Goal: Task Accomplishment & Management: Manage account settings

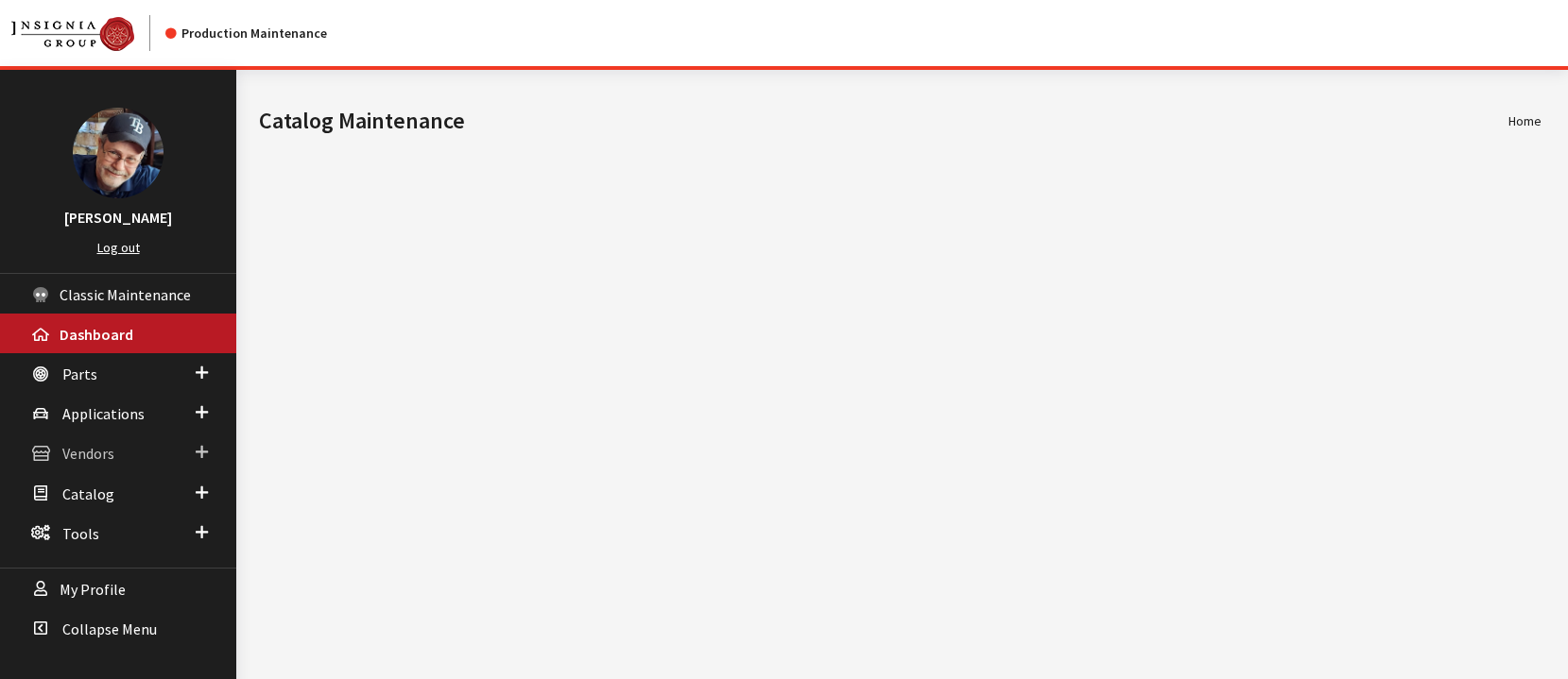
click at [95, 453] on span "Vendors" at bounding box center [89, 454] width 52 height 19
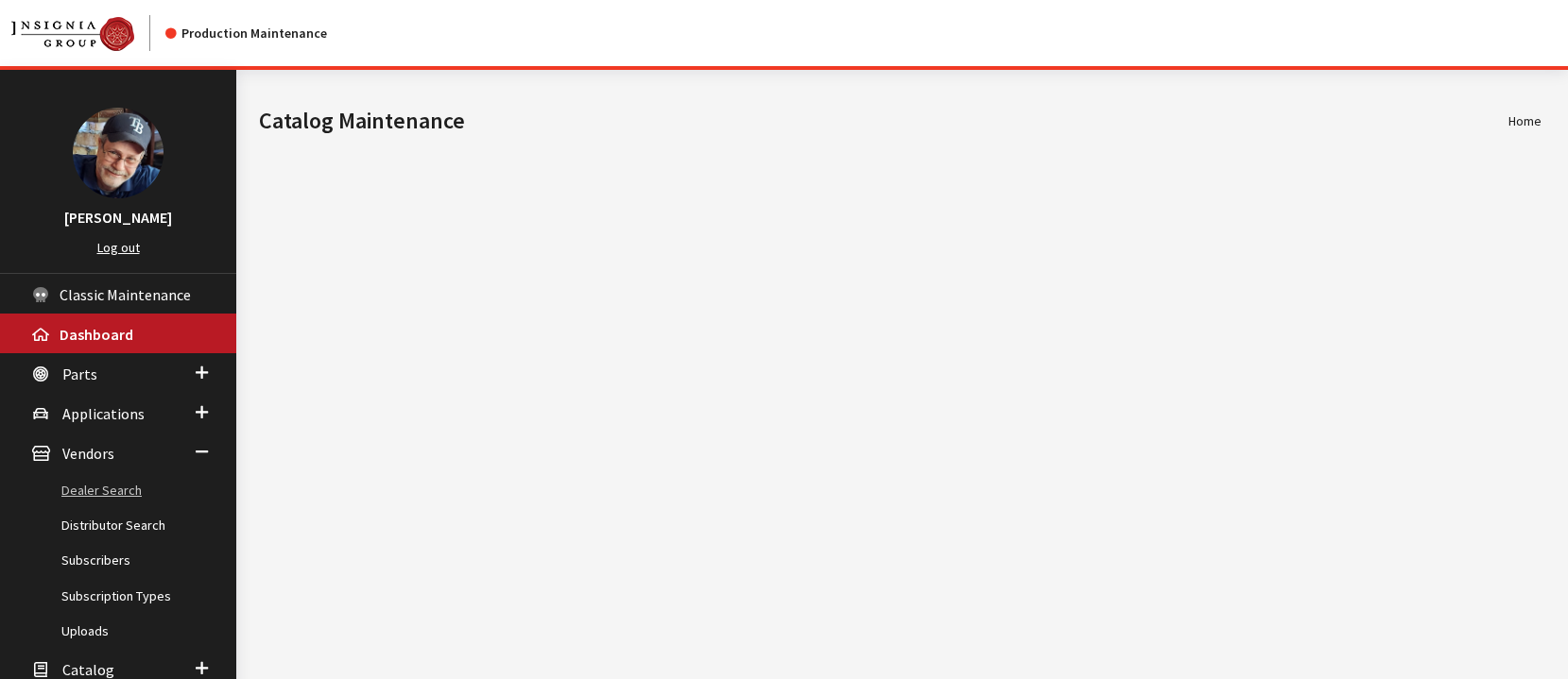
click at [111, 492] on link "Dealer Search" at bounding box center [118, 491] width 236 height 35
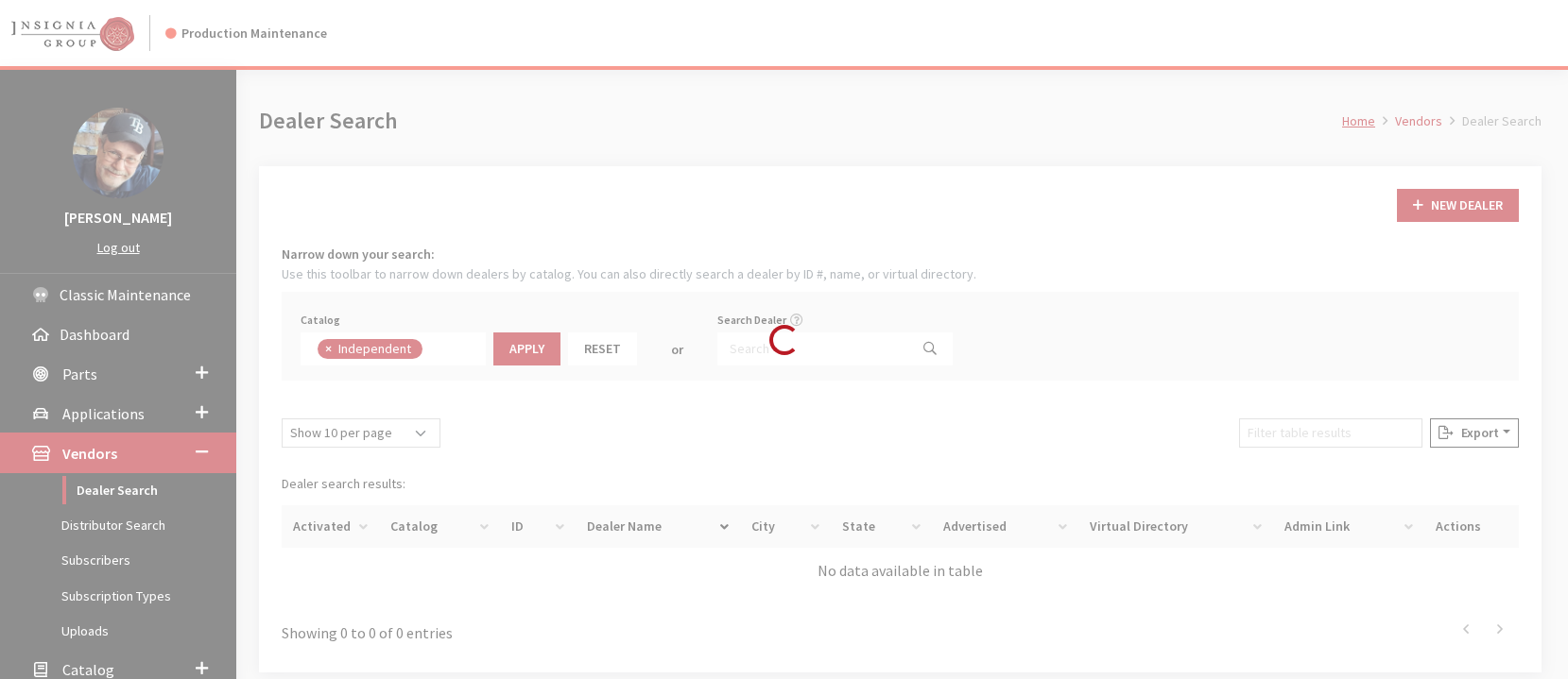
scroll to position [136, 0]
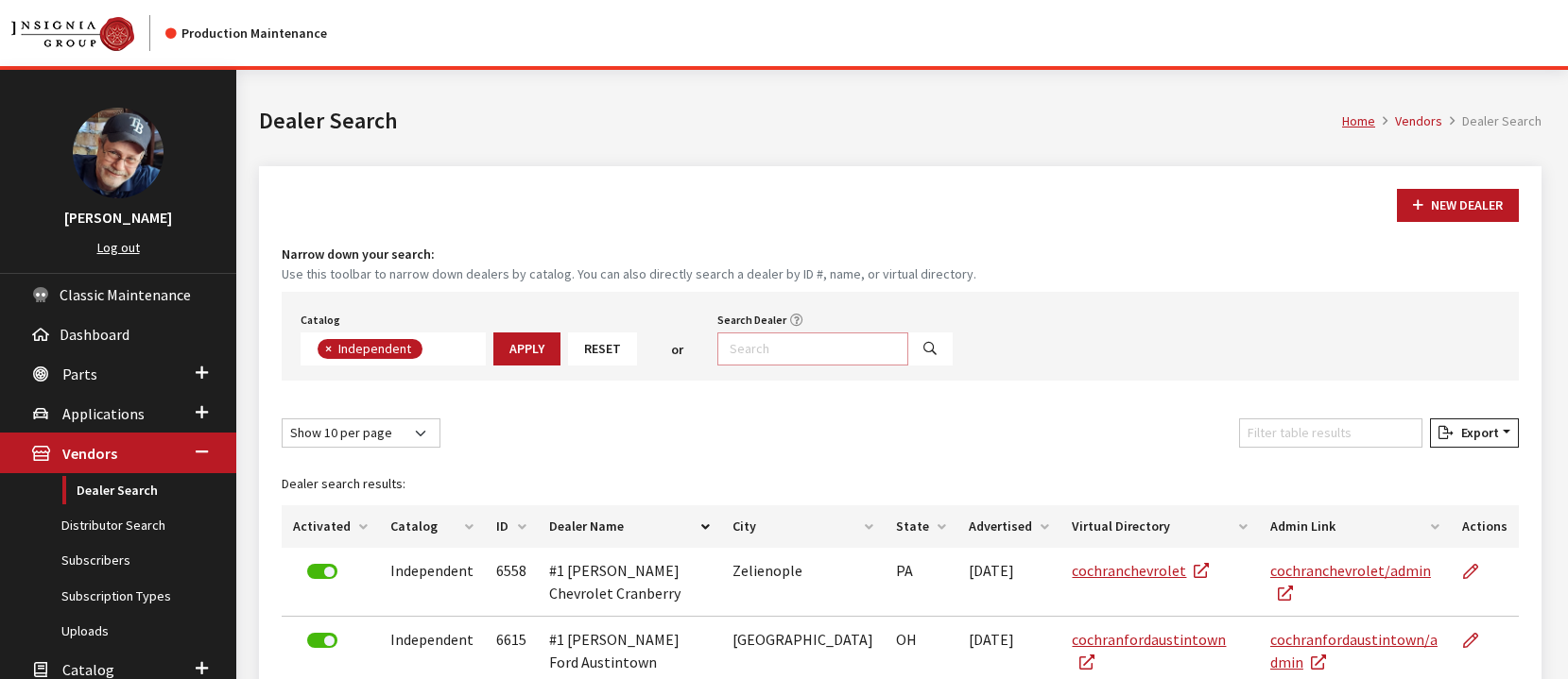
click at [727, 342] on input "Search Dealer" at bounding box center [812, 349] width 191 height 33
type input "southwestkia"
select select
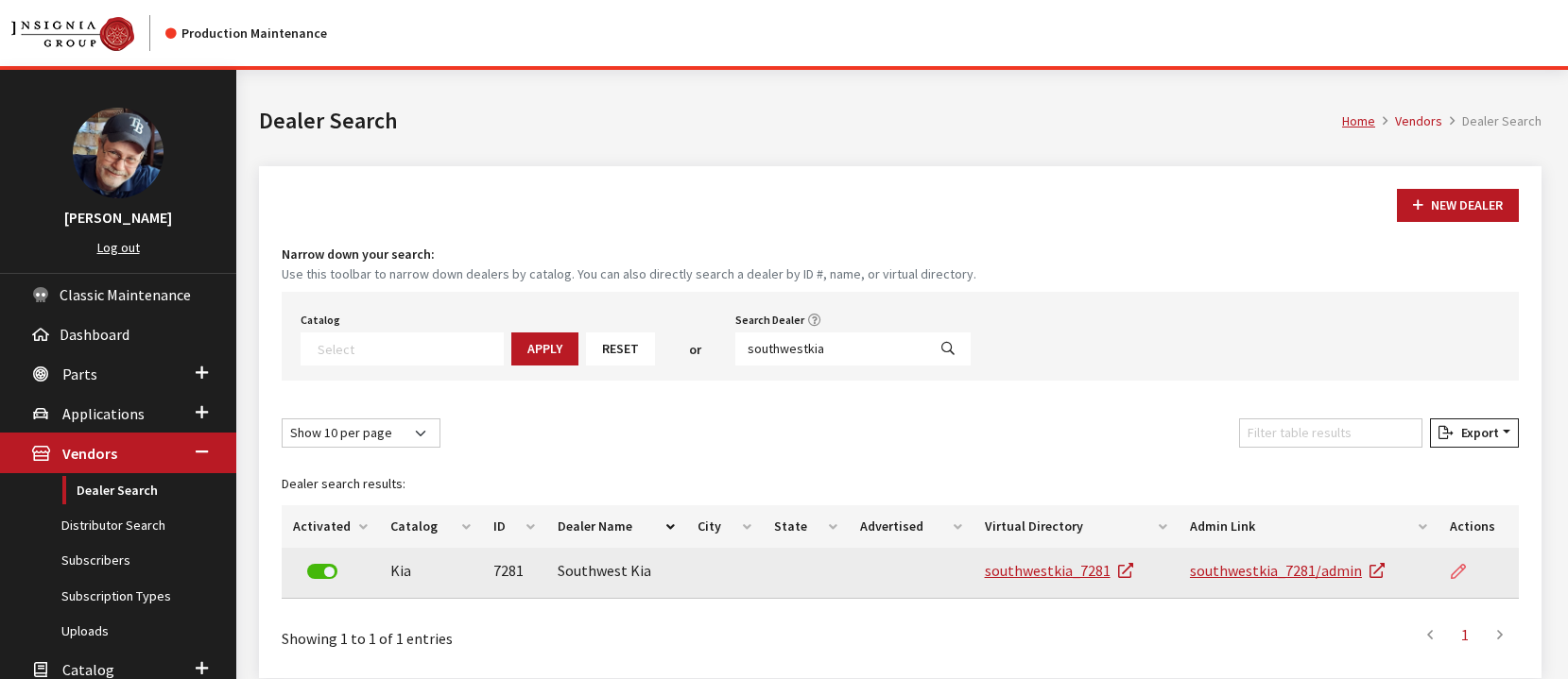
click at [1449, 570] on link at bounding box center [1465, 571] width 32 height 47
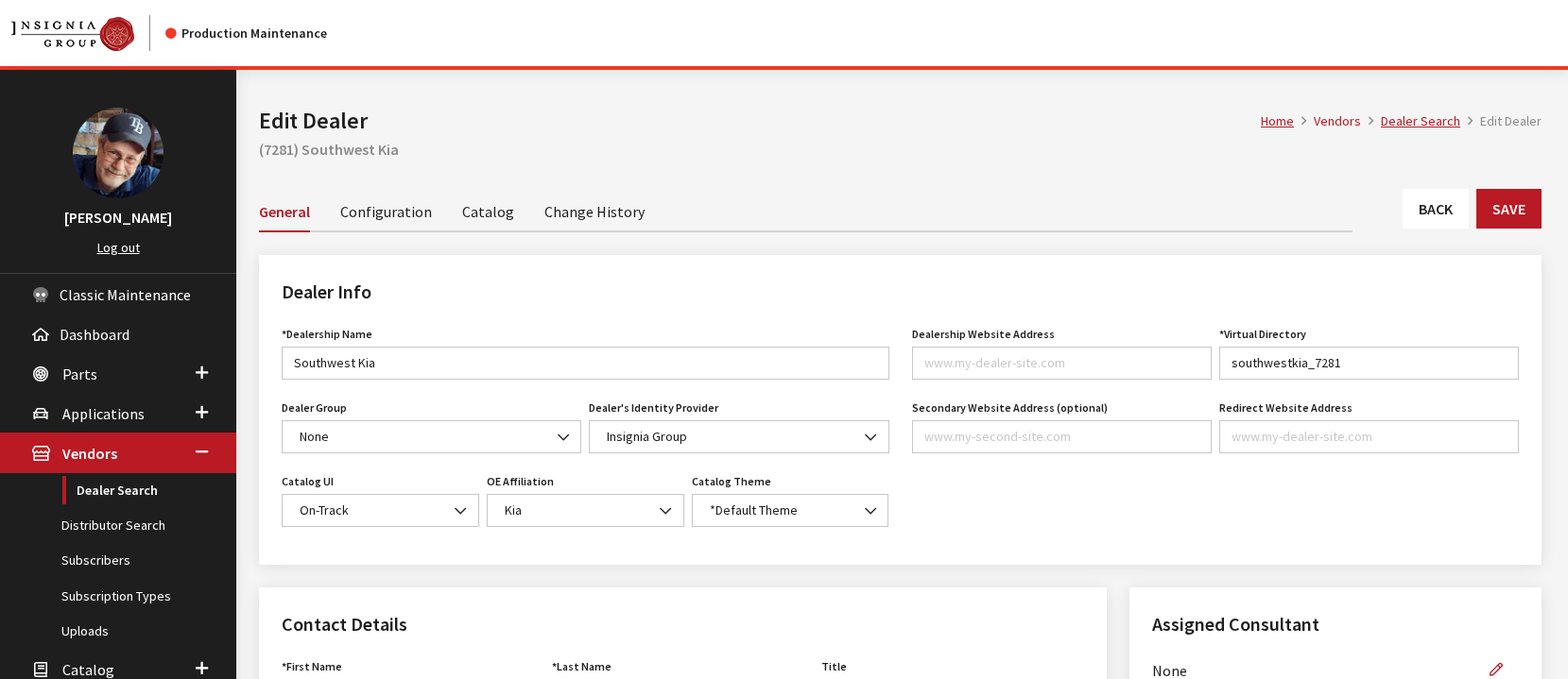
click at [472, 212] on link "Catalog" at bounding box center [488, 210] width 52 height 40
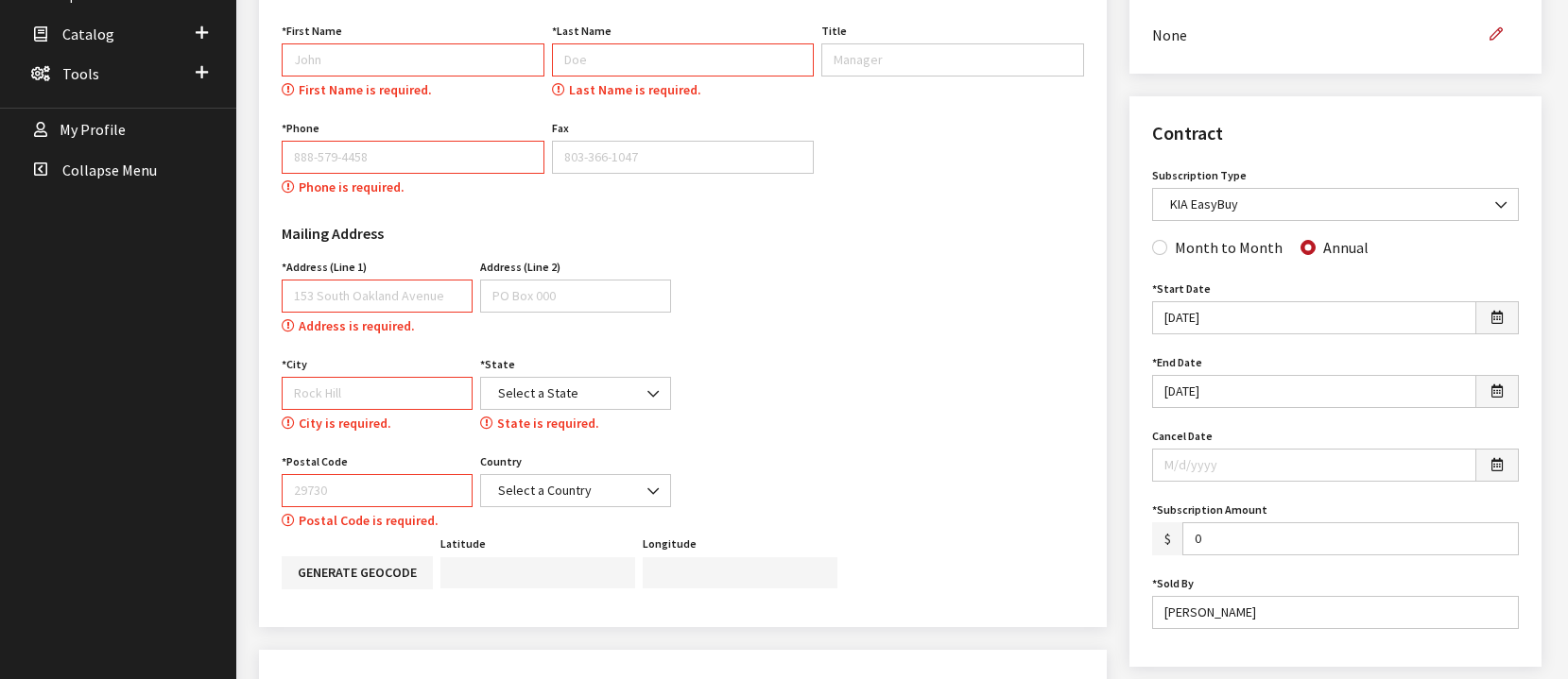
scroll to position [648, 0]
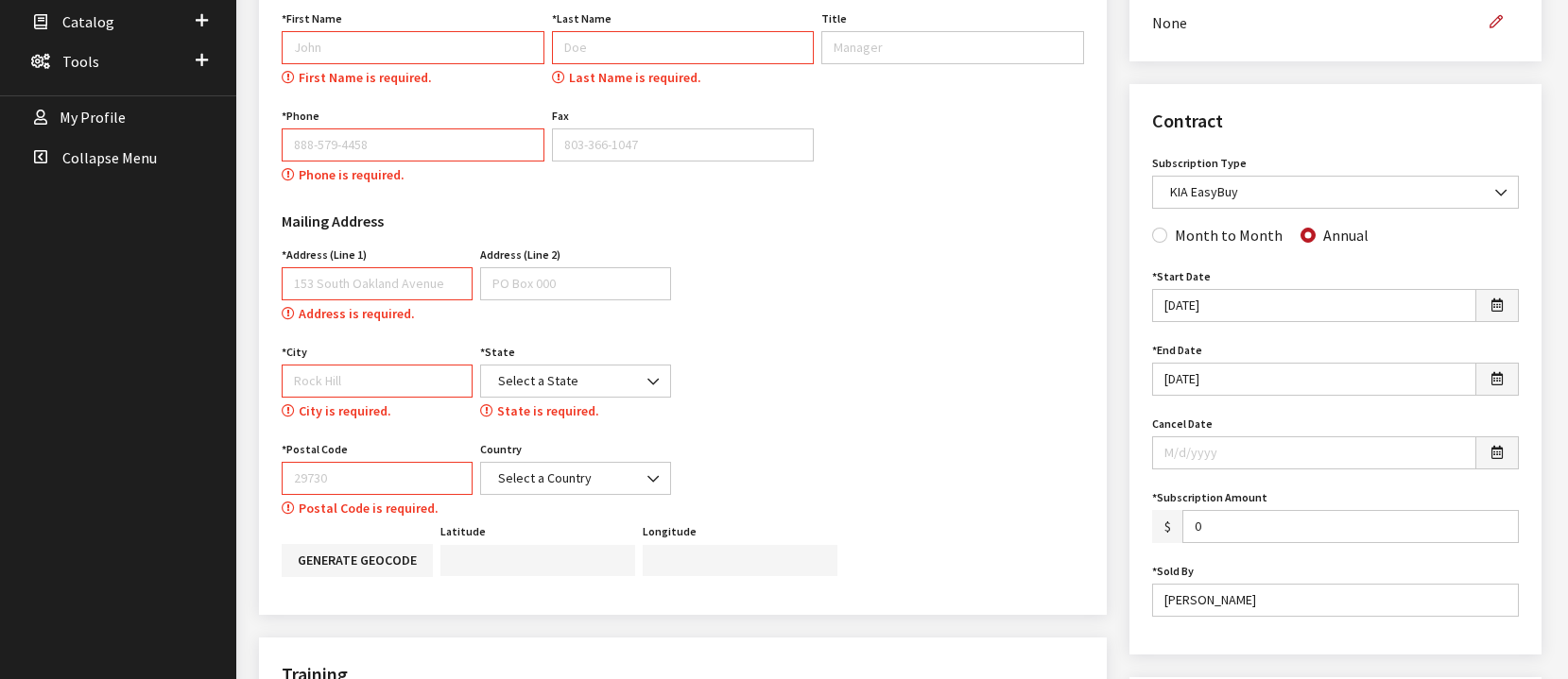
click at [374, 35] on input "First Name" at bounding box center [412, 47] width 262 height 33
type input "[PERSON_NAME]"
type input "8885794458"
type input "[STREET_ADDRESS]"
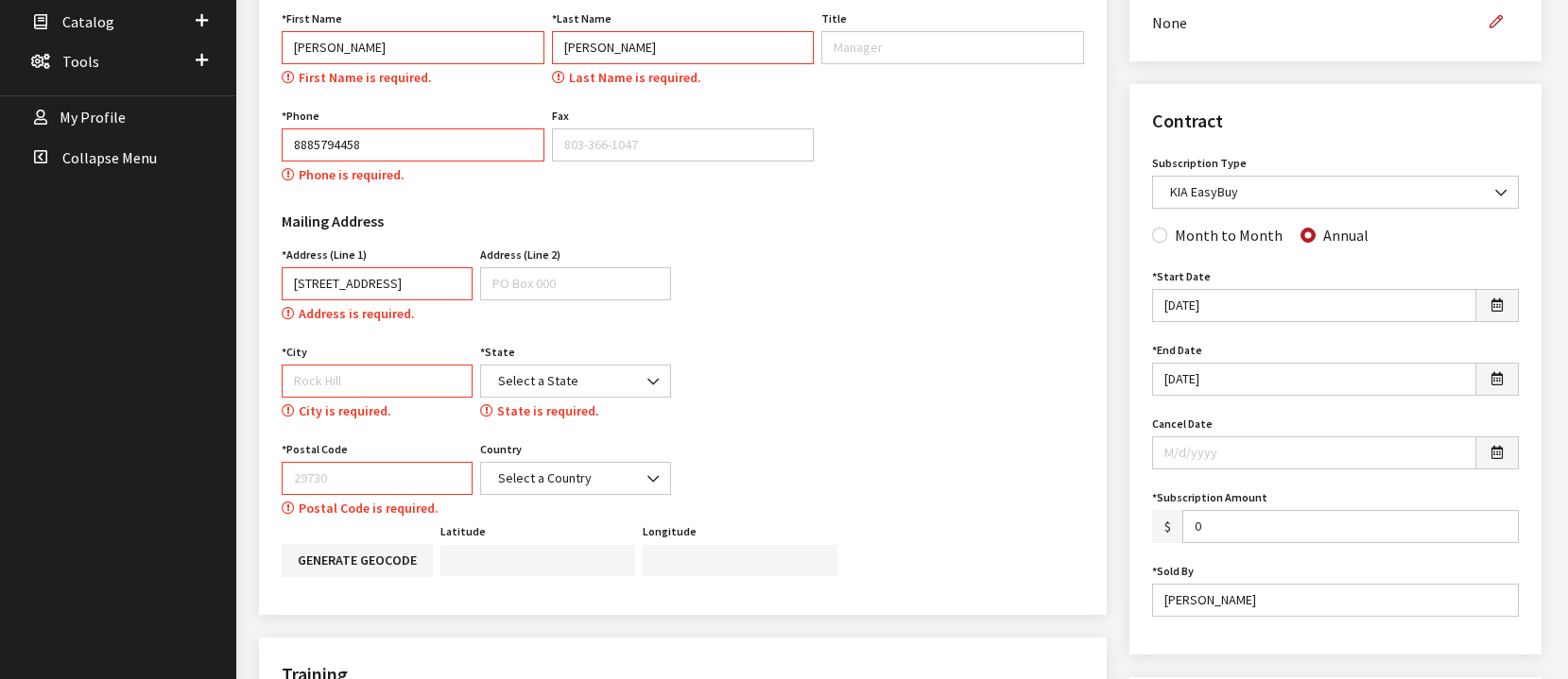
type input "Rock Hill"
select select "SC"
type input "29730"
select select "United States of America"
type input "888-579-4458"
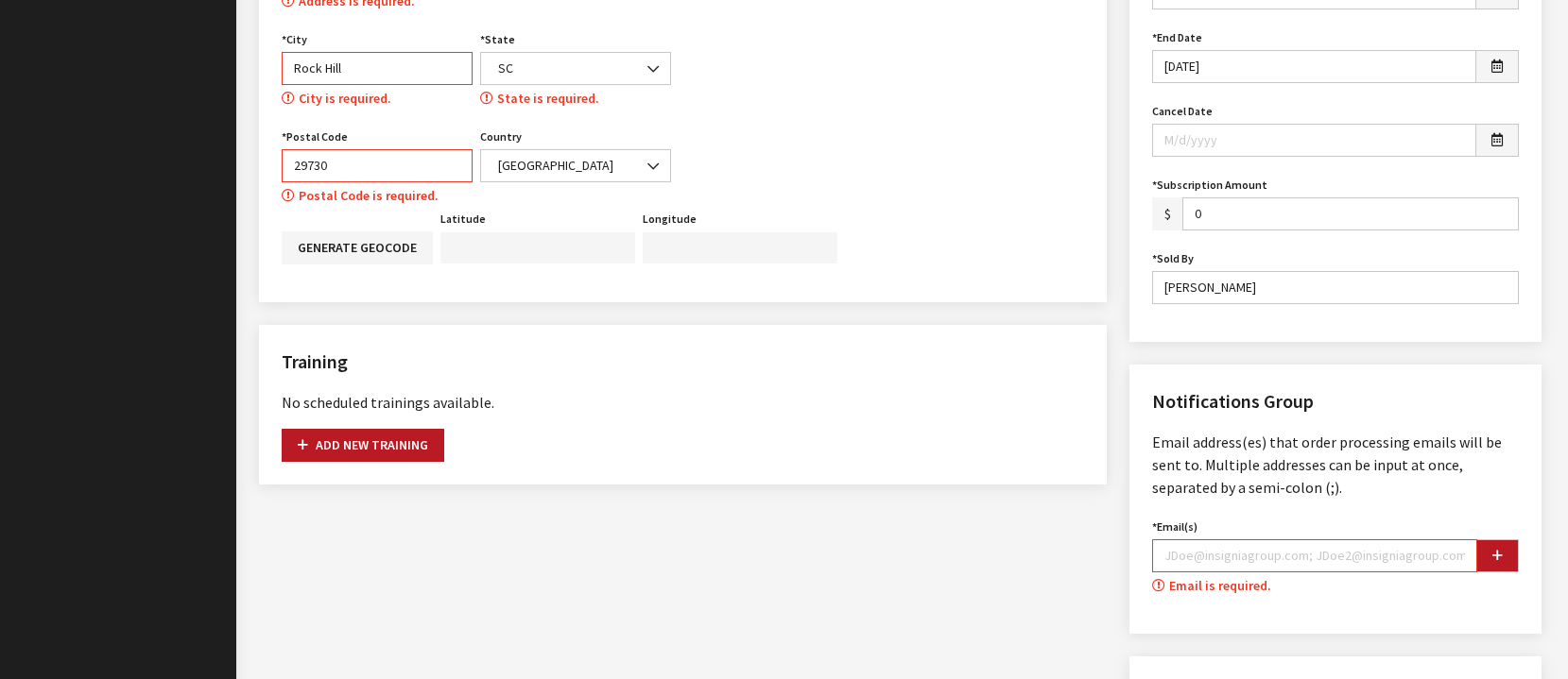
scroll to position [962, 0]
click at [1407, 556] on input "Email(s)" at bounding box center [1315, 554] width 325 height 33
type input "rgoodwin@insigniagroup.com"
click at [1497, 559] on icon "button" at bounding box center [1497, 554] width 10 height 13
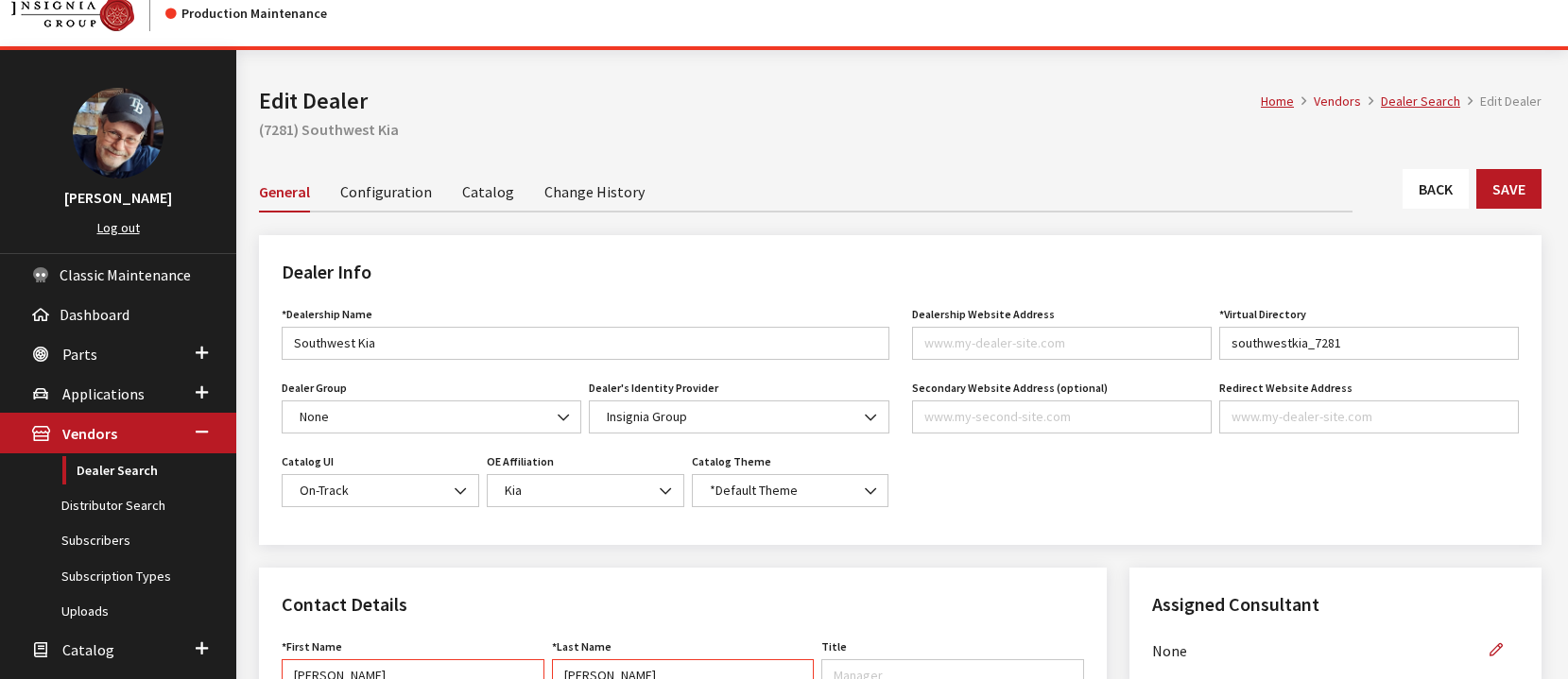
scroll to position [18, 0]
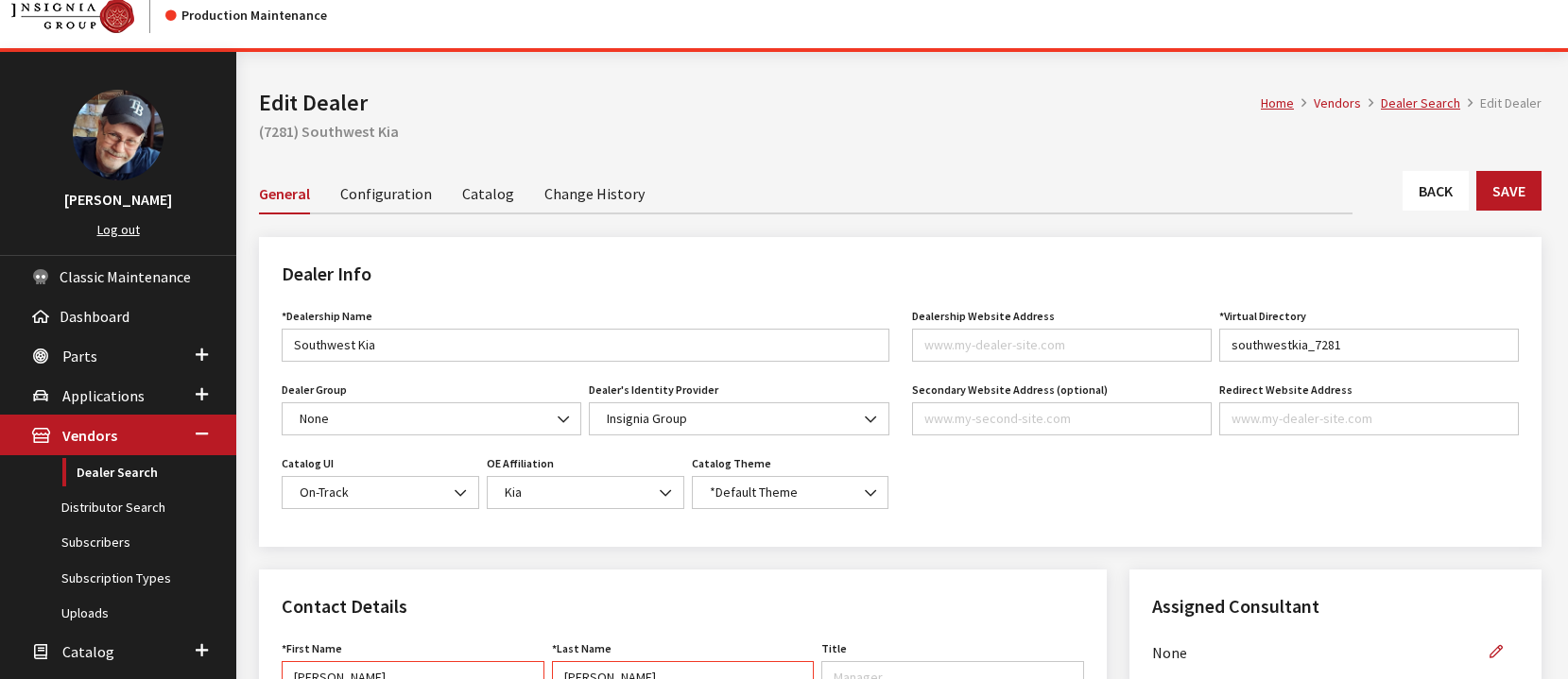
click at [486, 190] on link "Catalog" at bounding box center [488, 192] width 52 height 40
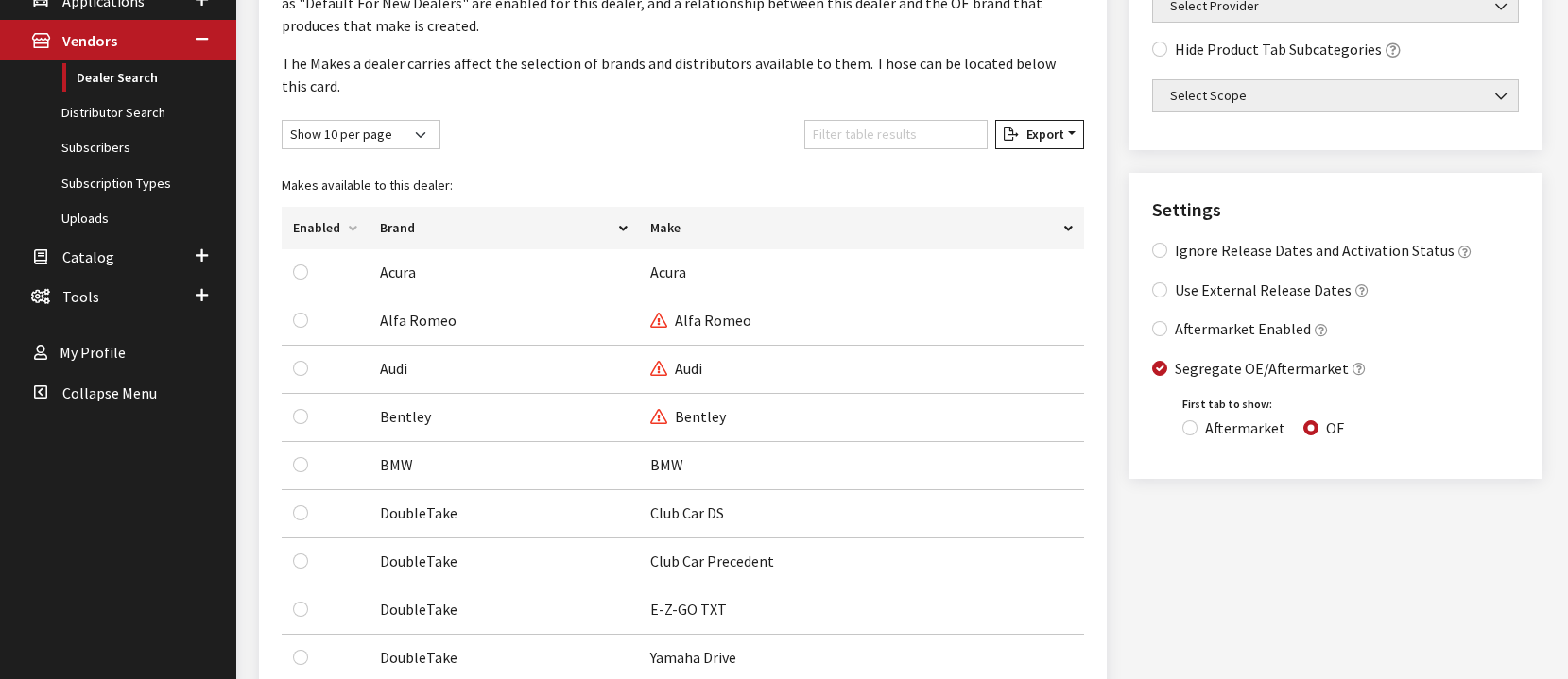
scroll to position [472, 0]
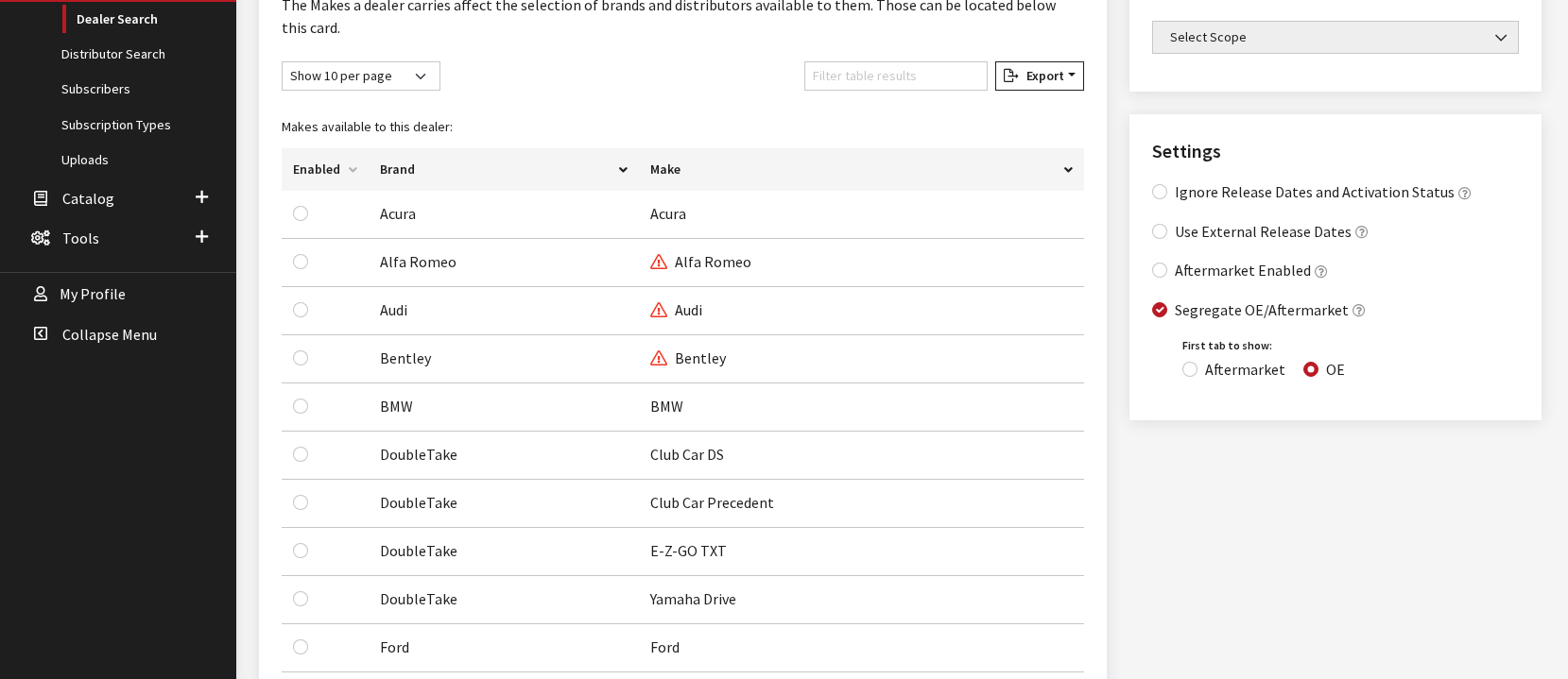
click at [325, 171] on th "Enabled" at bounding box center [324, 170] width 87 height 43
click at [321, 170] on th "Enabled" at bounding box center [324, 170] width 87 height 43
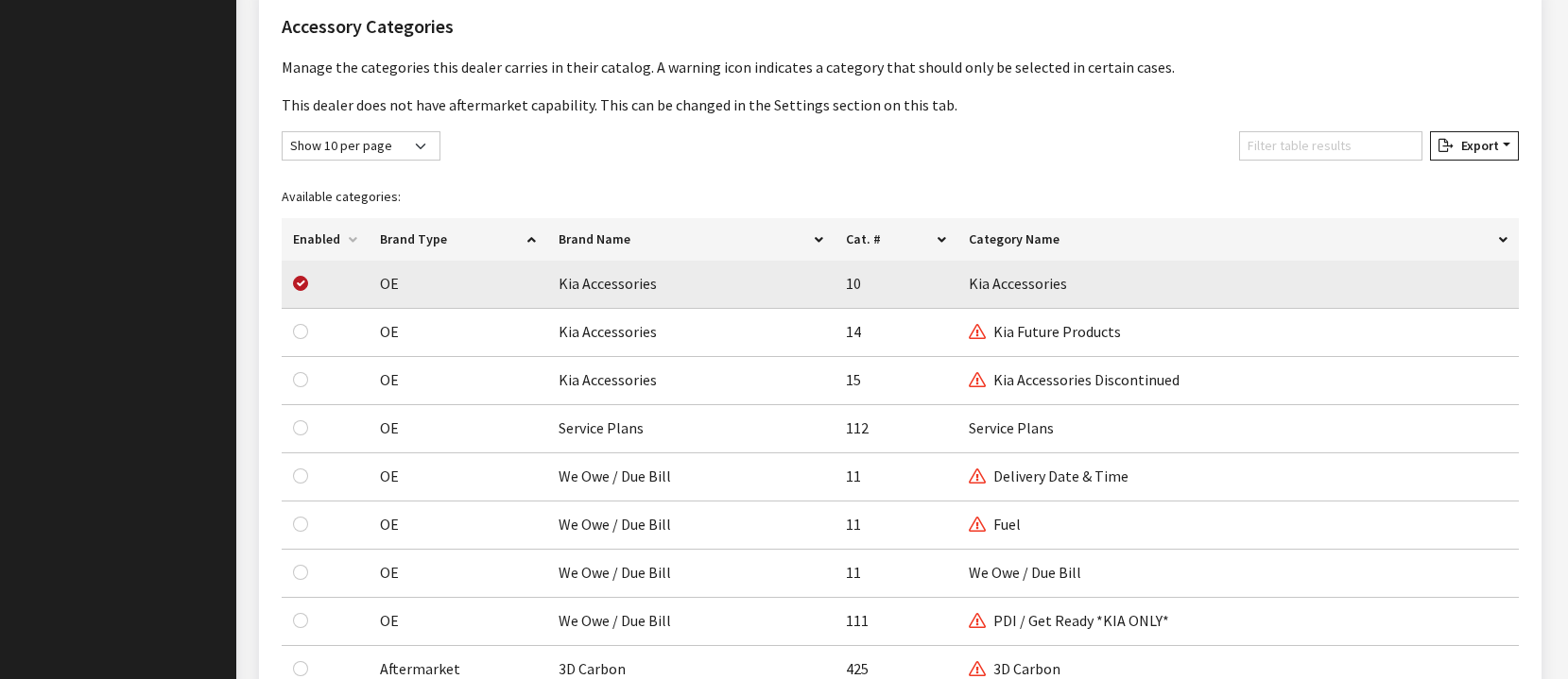
scroll to position [1257, 0]
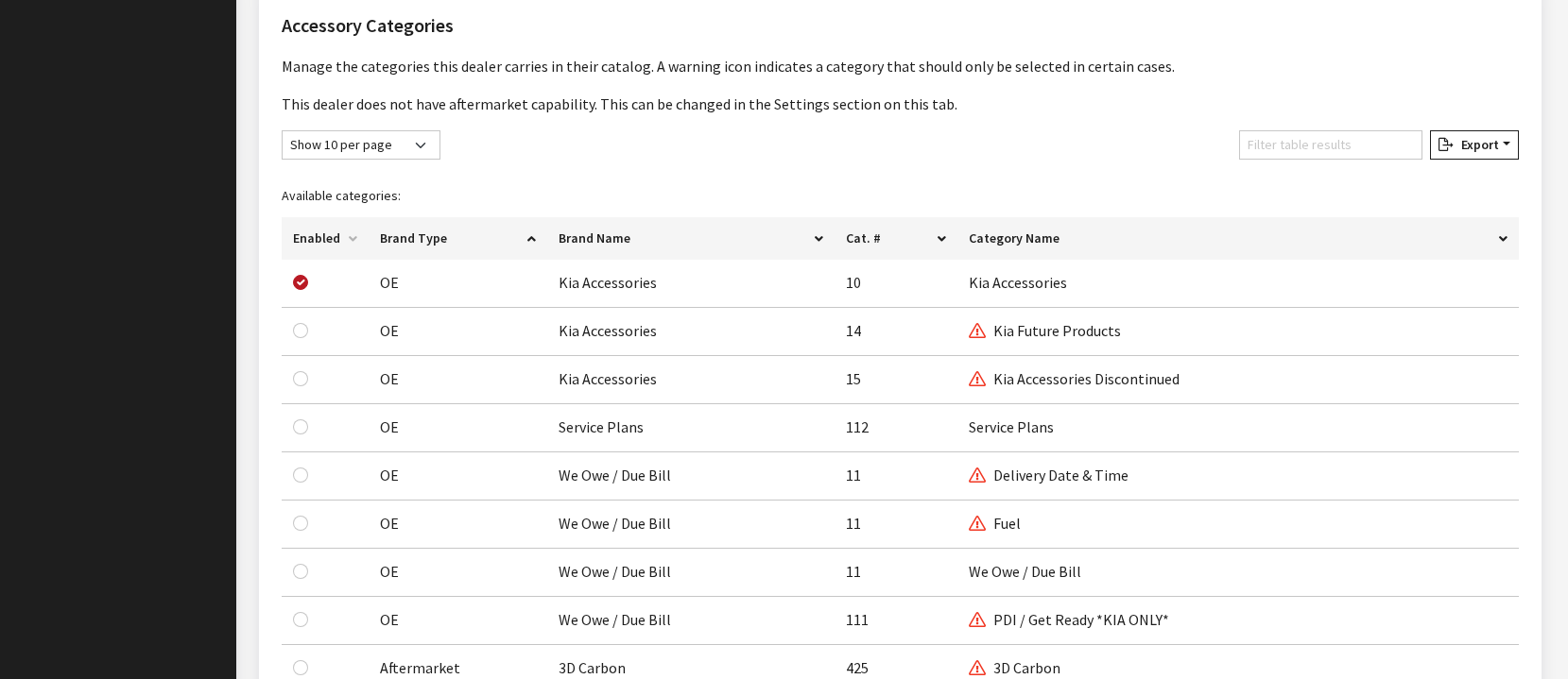
click at [322, 236] on th "Enabled" at bounding box center [324, 238] width 87 height 43
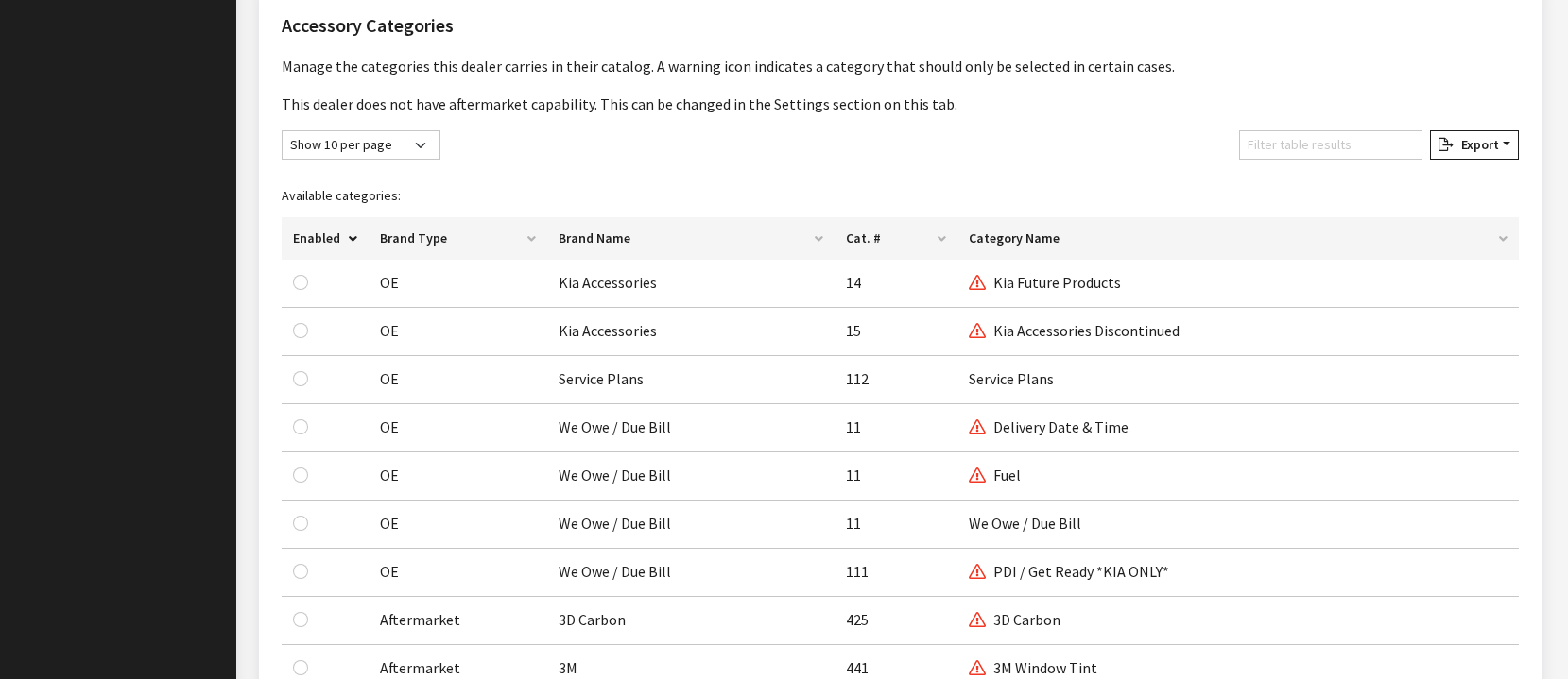
click at [322, 236] on th "Enabled" at bounding box center [324, 238] width 87 height 43
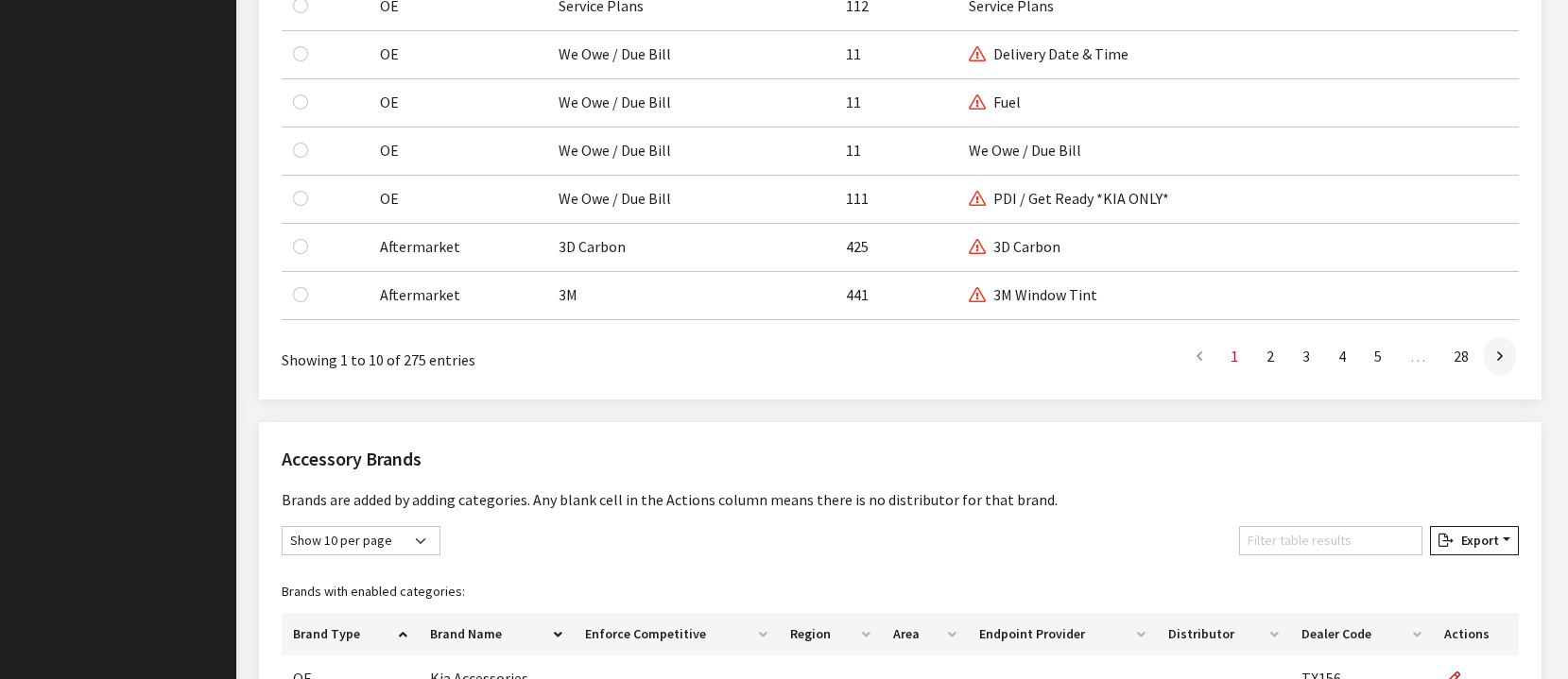
scroll to position [1863, 0]
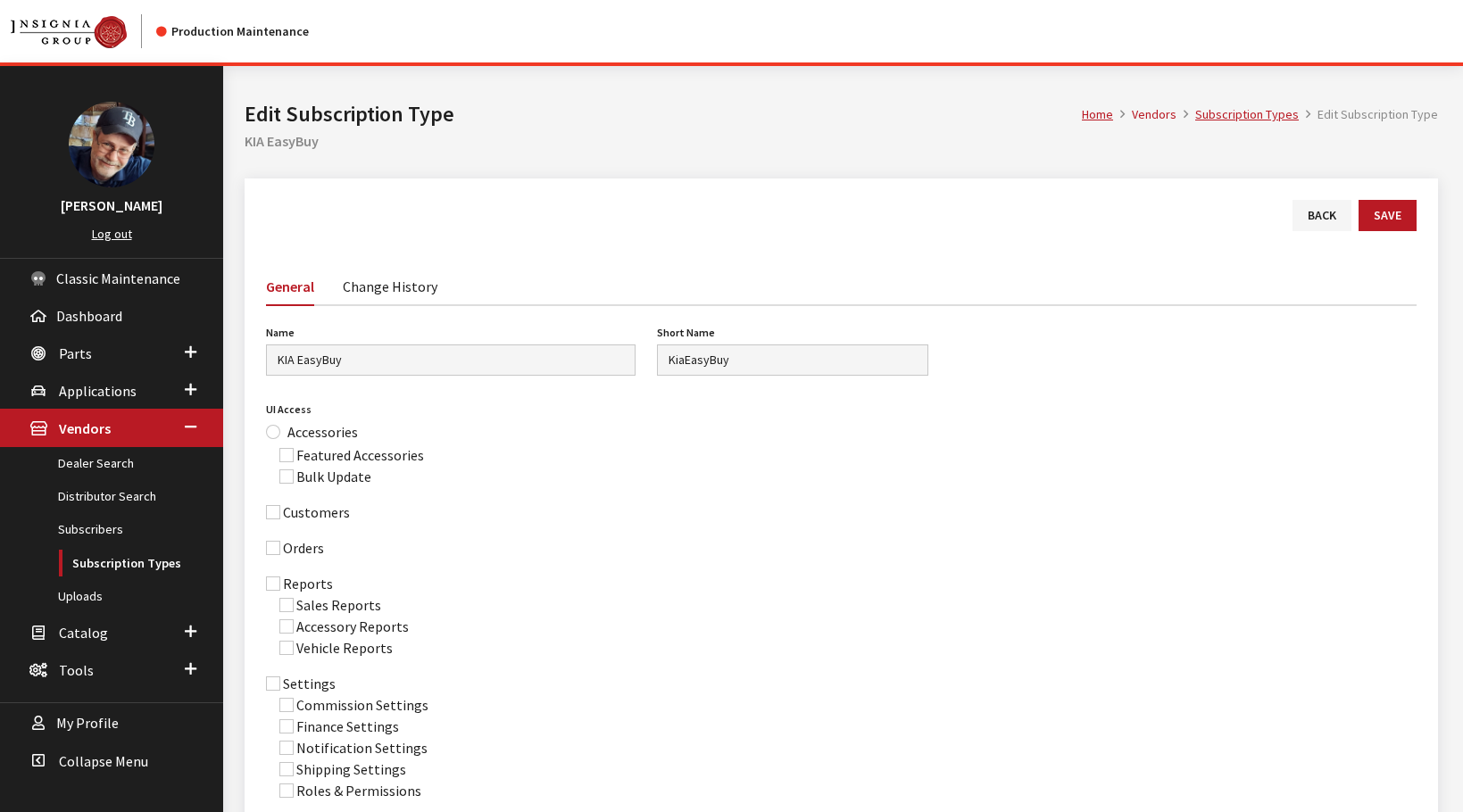
click at [534, 156] on div "Home Vendors Subscription Types Edit Subscription Type Edit Subscription Type K…" at bounding box center [841, 122] width 1215 height 112
